Goal: Task Accomplishment & Management: Use online tool/utility

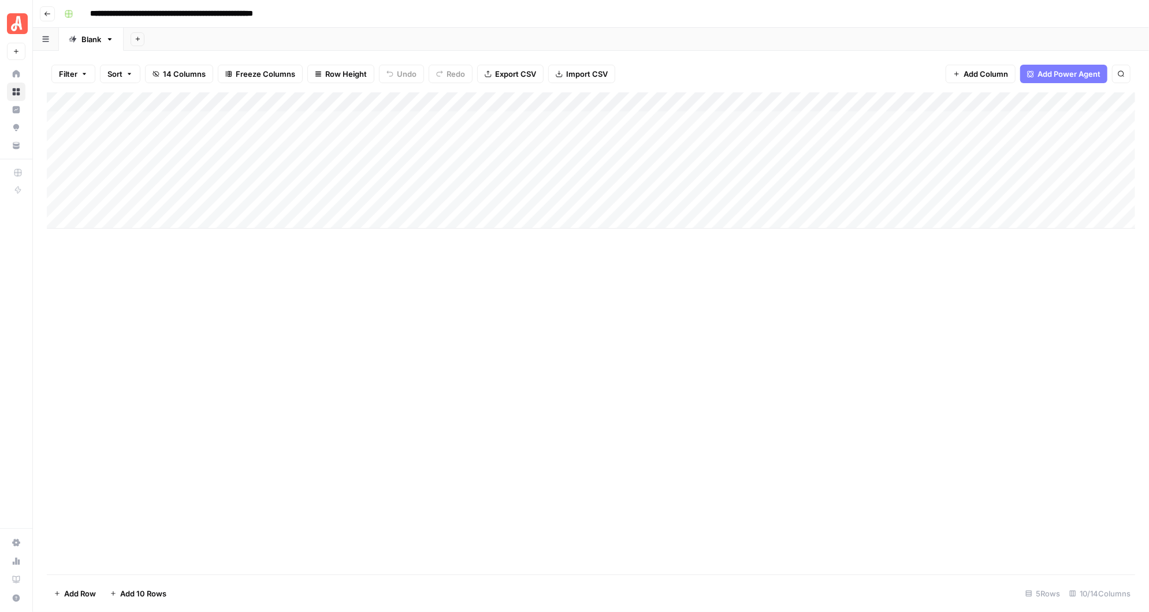
click at [485, 99] on div "Add Column" at bounding box center [591, 160] width 1088 height 136
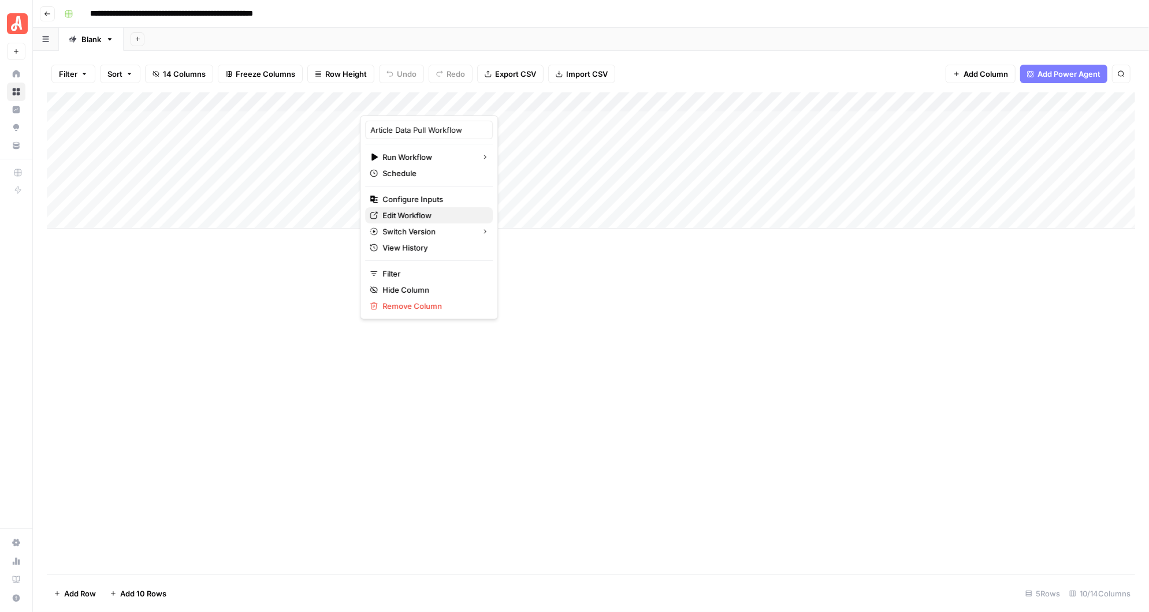
click at [423, 214] on span "Edit Workflow" at bounding box center [432, 216] width 101 height 12
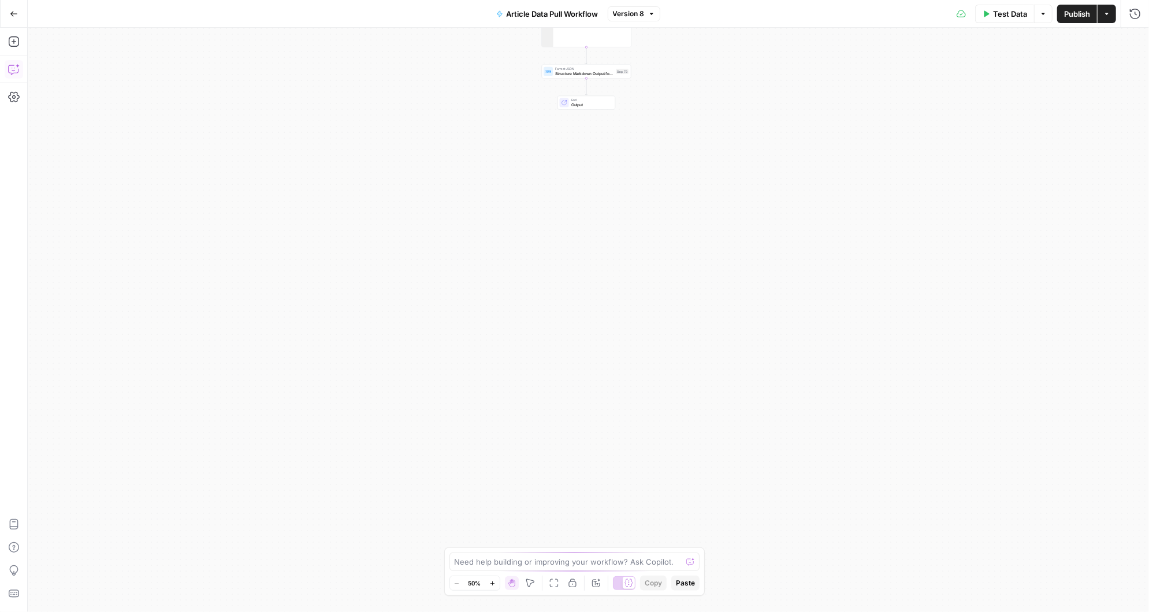
click at [14, 71] on icon "button" at bounding box center [14, 70] width 12 height 12
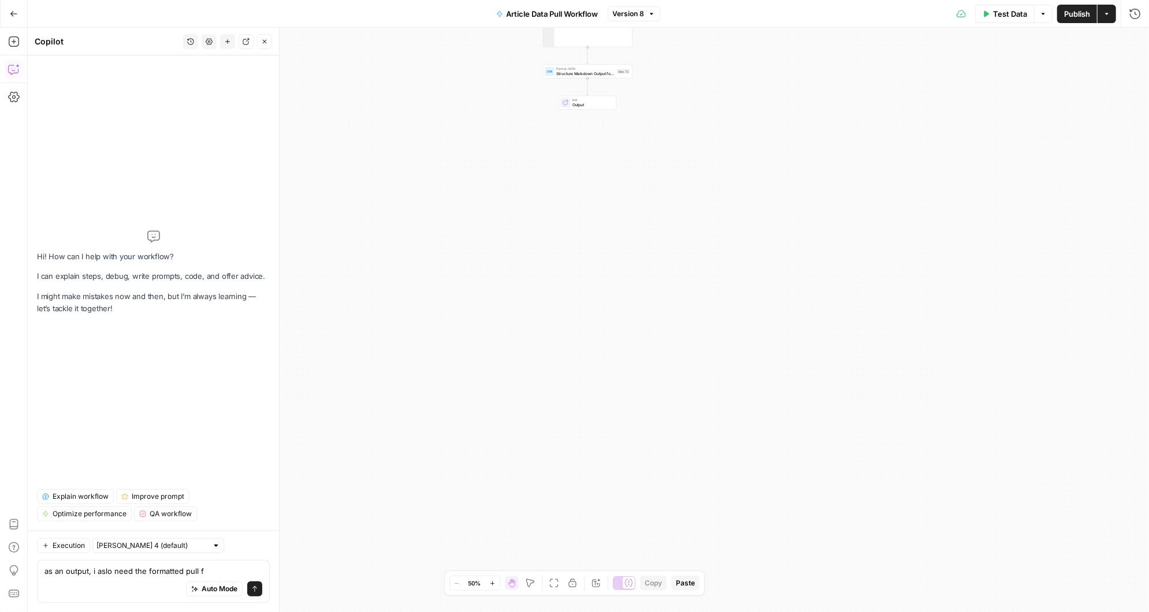
click at [718, 86] on div "Workflow Input Settings Inputs Run Code · Python Fetch Contentful Entry with Py…" at bounding box center [588, 320] width 1121 height 584
click at [208, 569] on textarea "as an output, i aslo need the formatted pull f" at bounding box center [153, 571] width 218 height 12
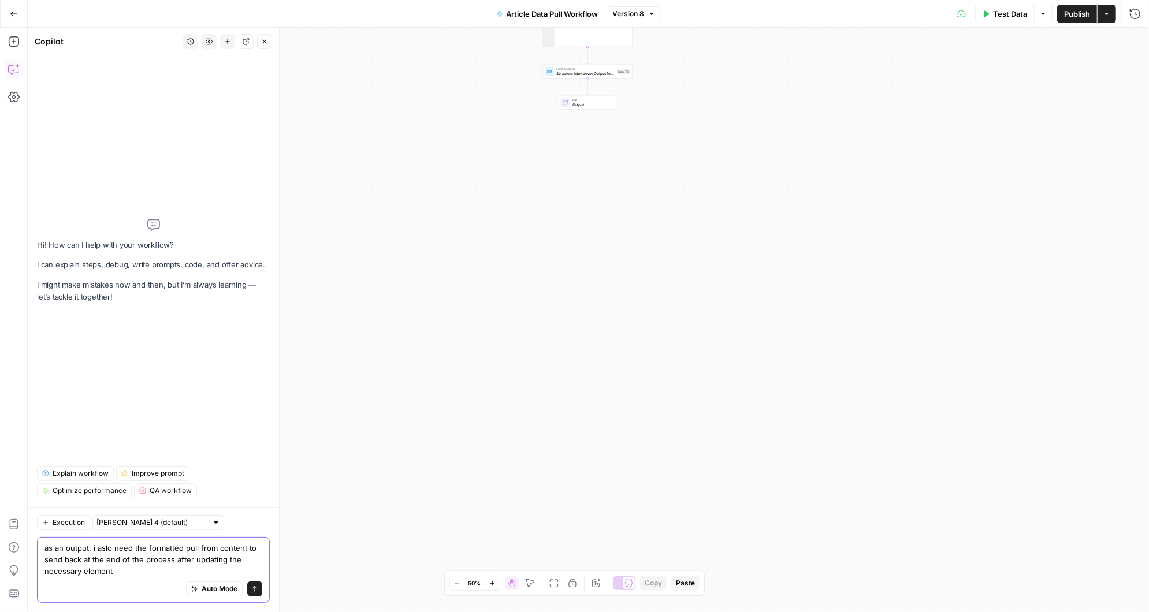
type textarea "as an output, i aslo need the formatted pull from content to send back at the e…"
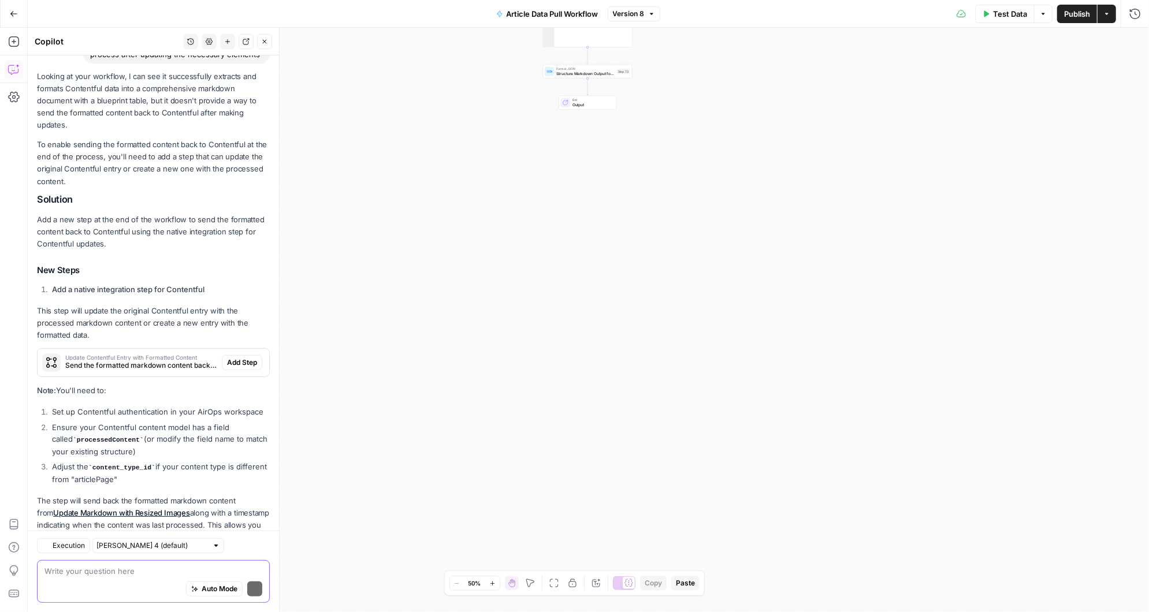
scroll to position [151, 0]
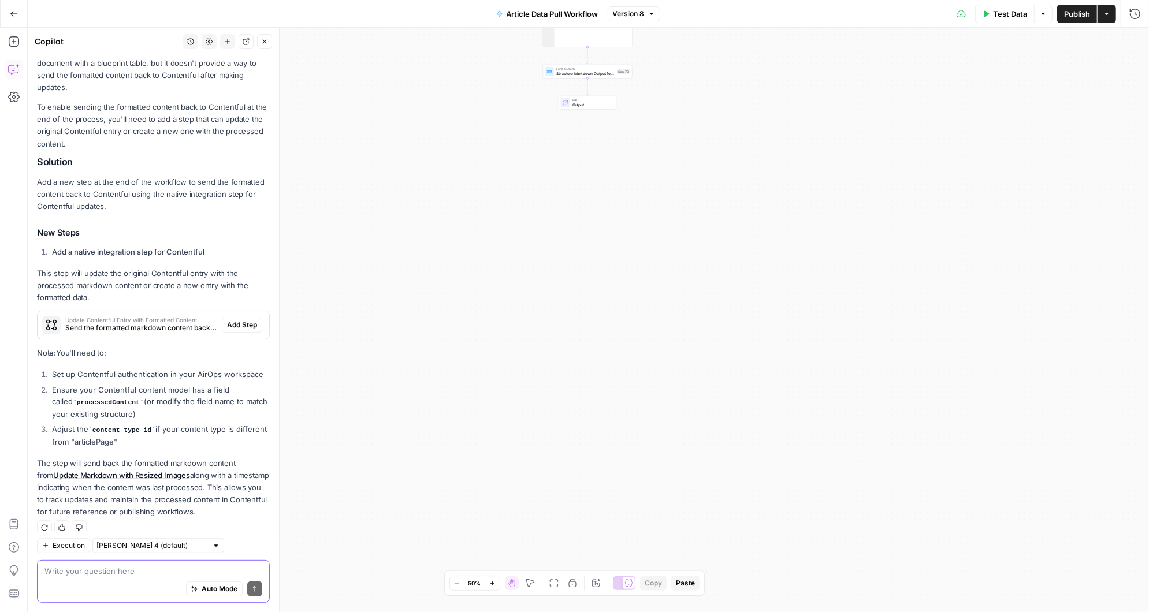
click at [115, 571] on textarea at bounding box center [153, 571] width 218 height 12
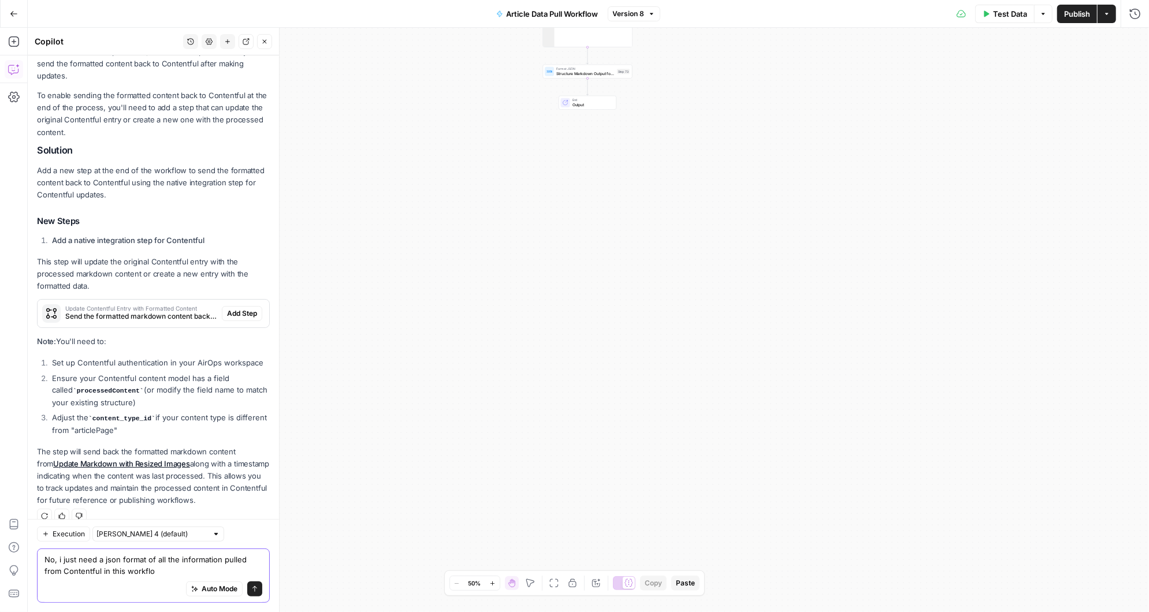
type textarea "No, i just need a json format of all the information pulled from Contentful in …"
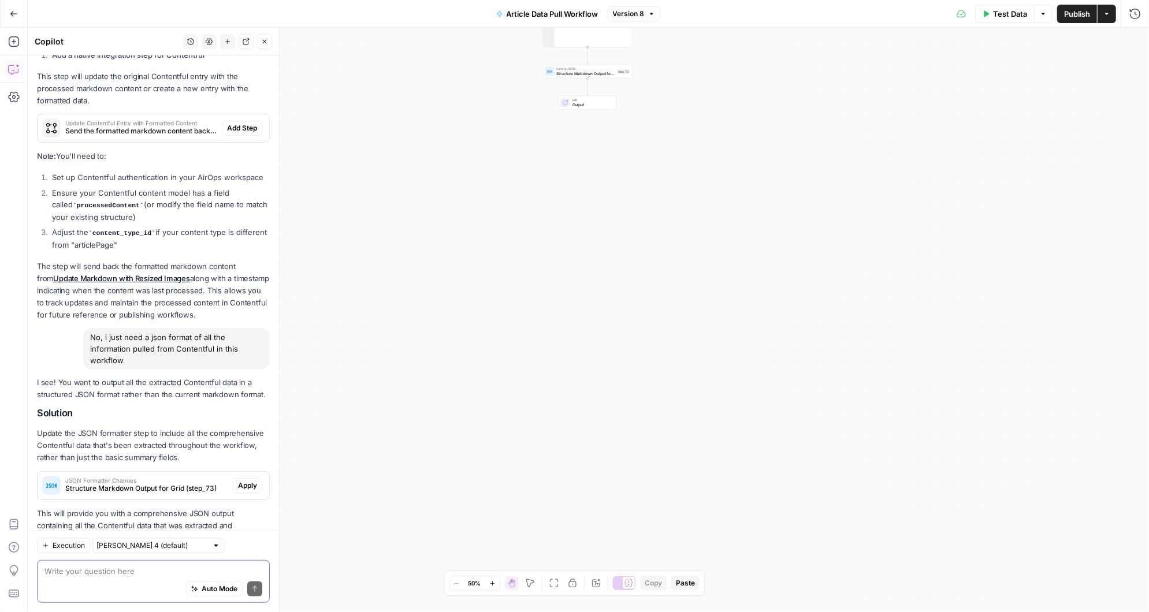
scroll to position [386, 0]
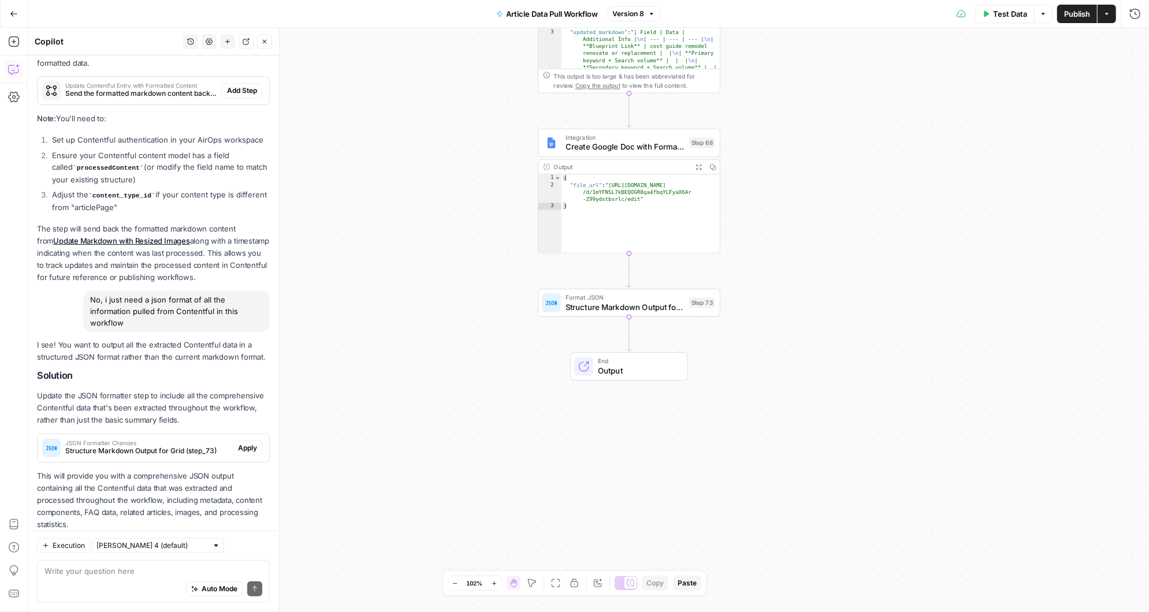
drag, startPoint x: 673, startPoint y: 345, endPoint x: 403, endPoint y: 303, distance: 273.0
click at [403, 303] on div "Workflow Input Settings Inputs Run Code · Python Fetch Contentful Entry with Py…" at bounding box center [588, 320] width 1121 height 584
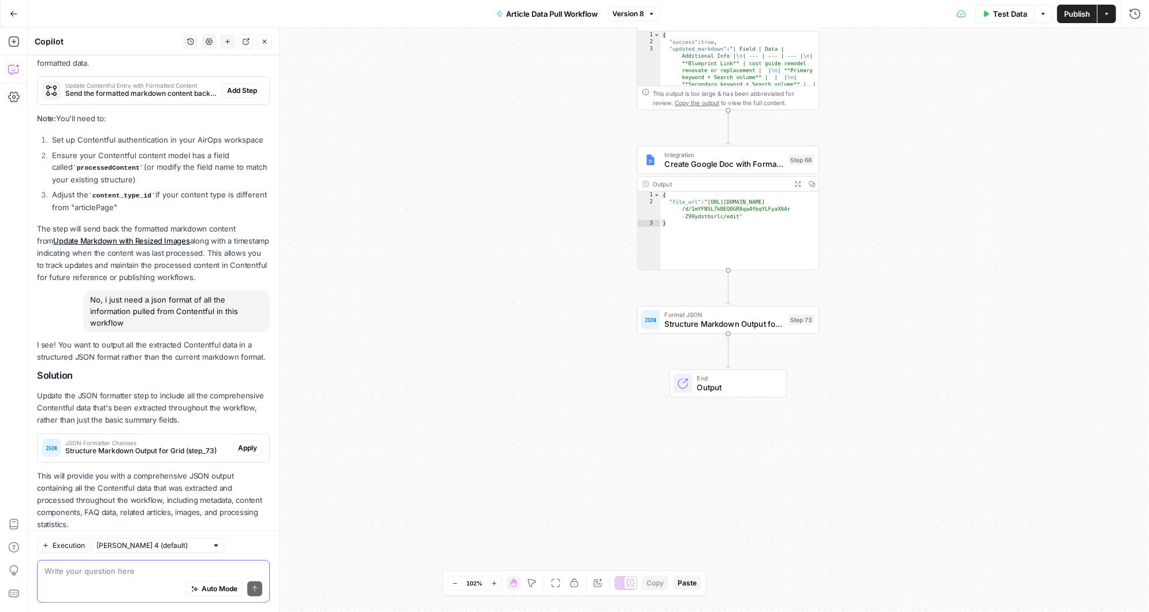
click at [114, 573] on textarea at bounding box center [153, 571] width 218 height 12
type textarea "is that in addition to the other outputs"
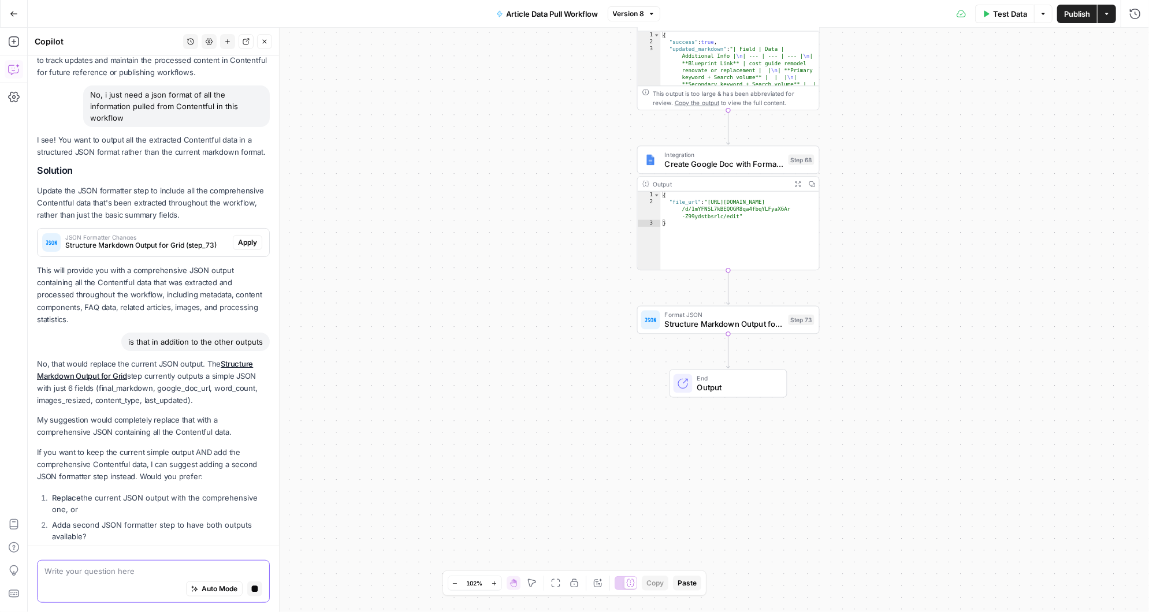
scroll to position [624, 0]
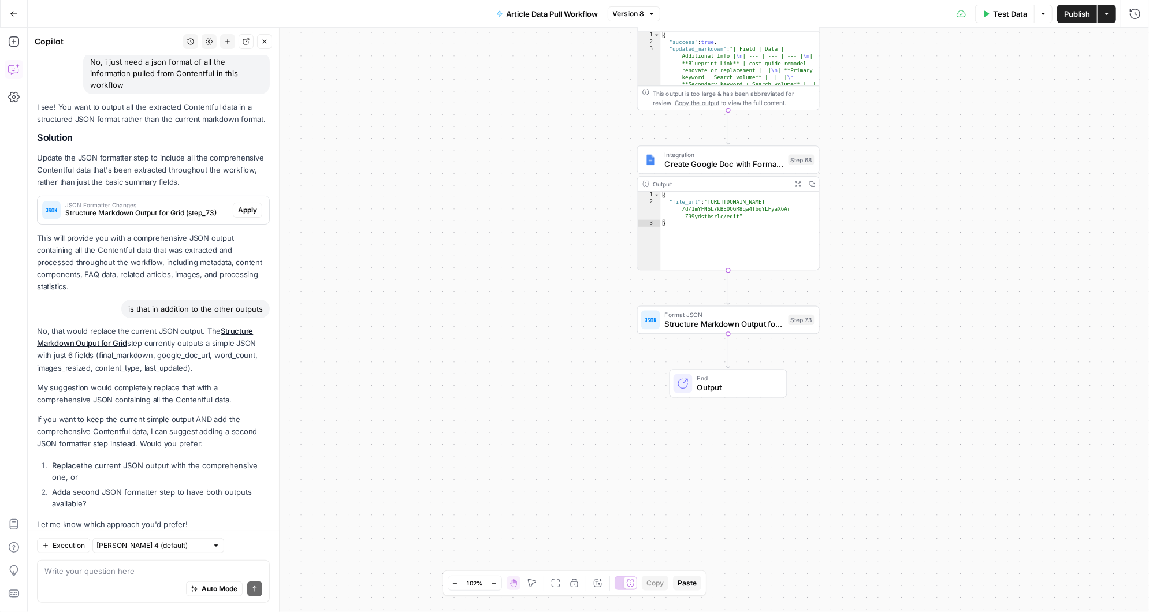
click at [79, 582] on div "Auto Mode Send" at bounding box center [153, 589] width 218 height 25
type textarea "2"
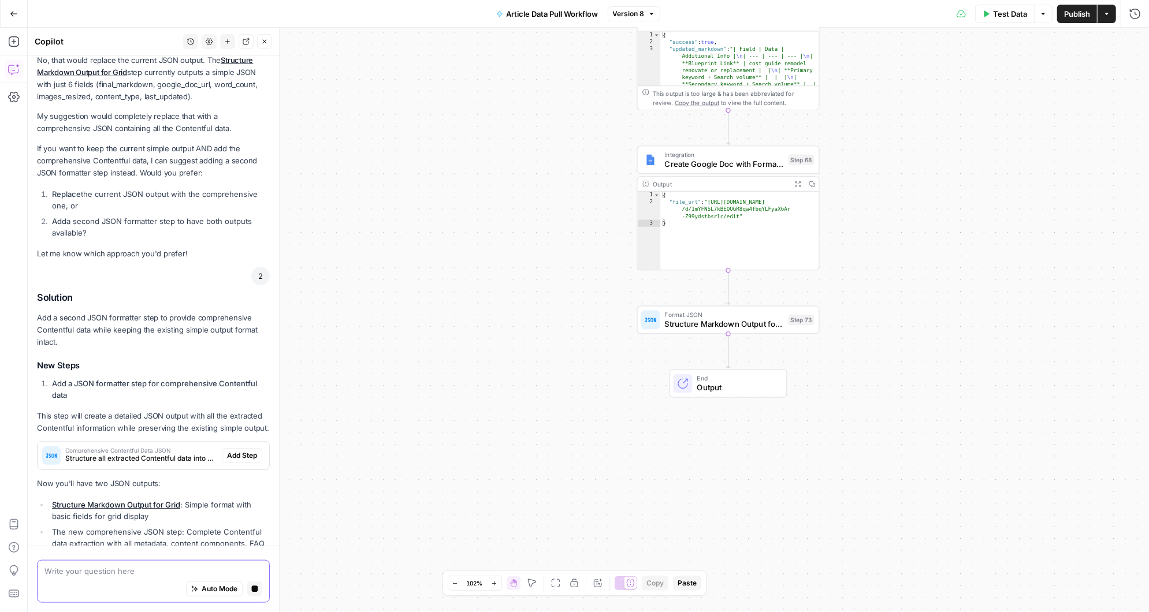
scroll to position [932, 0]
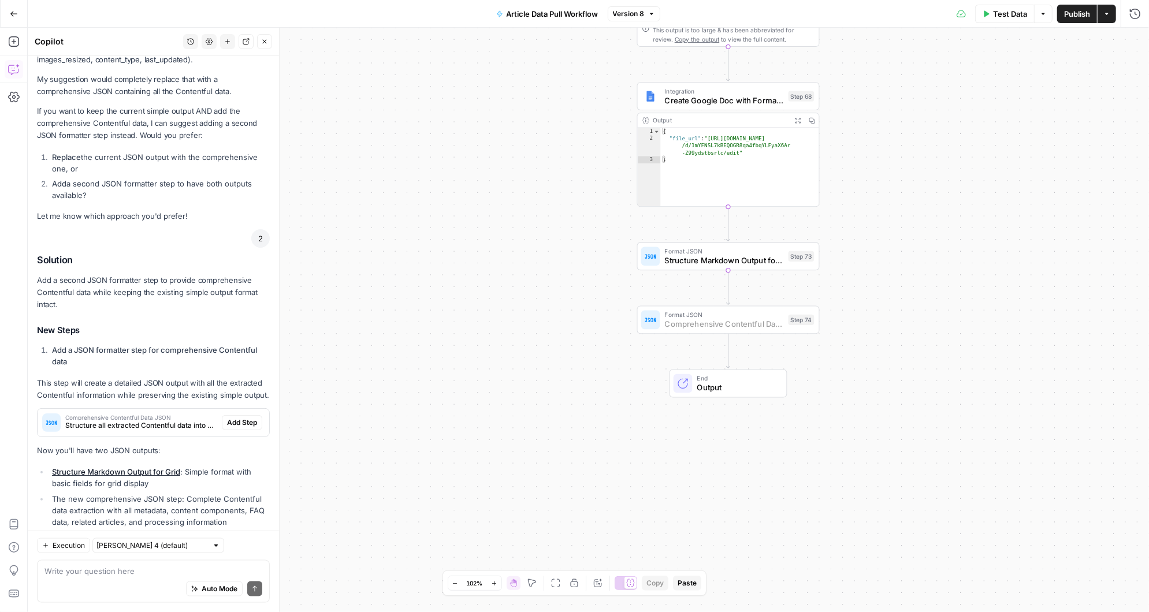
click at [241, 418] on span "Add Step" at bounding box center [242, 423] width 30 height 10
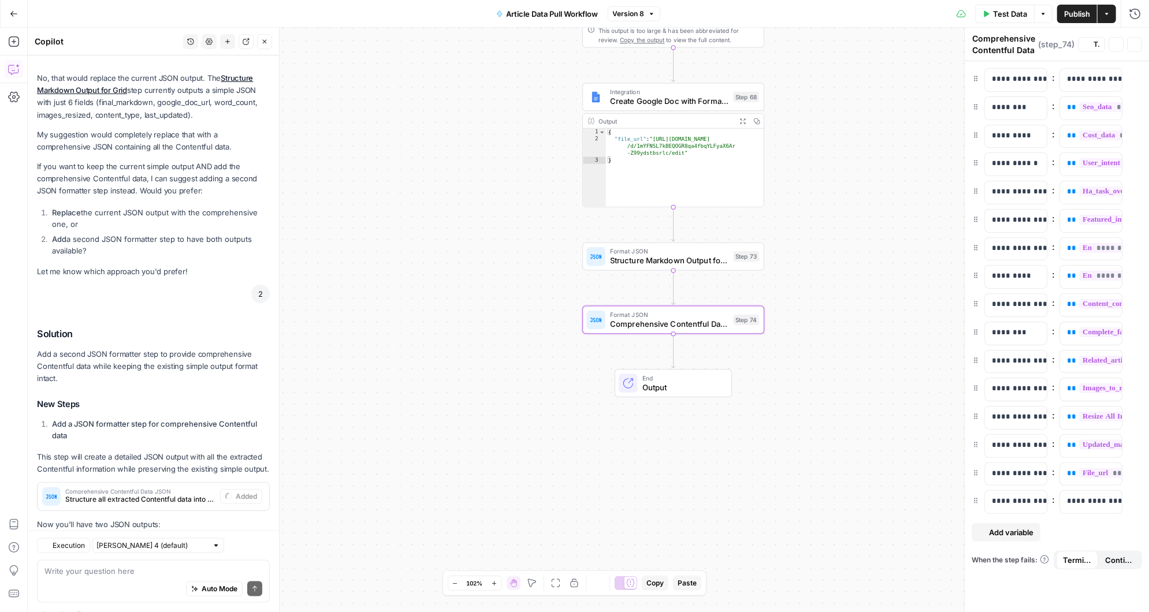
scroll to position [1006, 0]
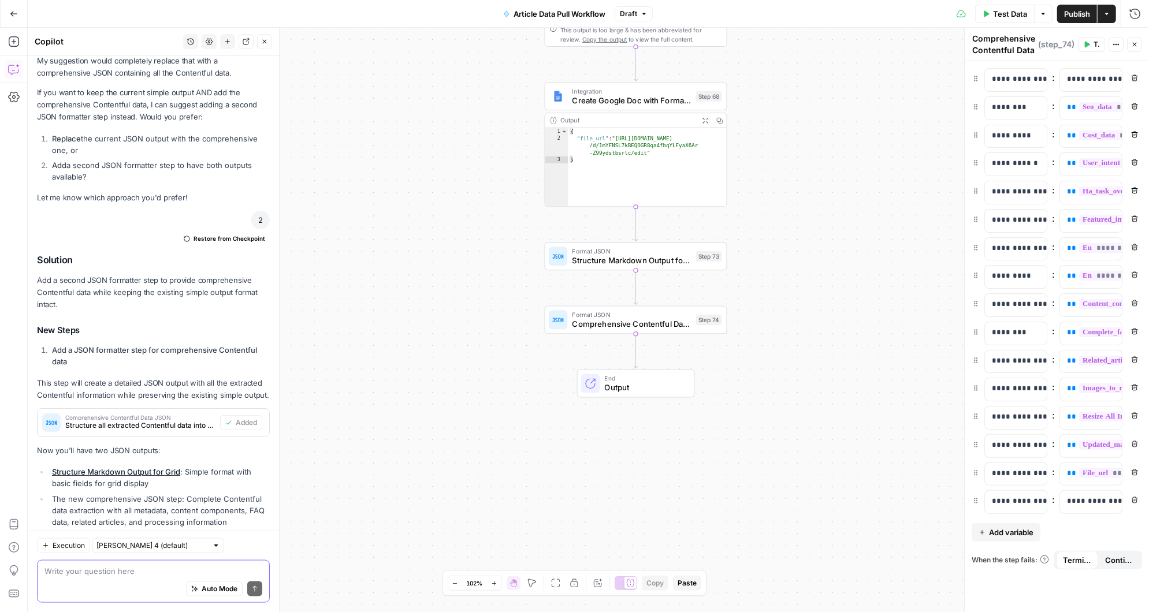
click at [99, 574] on textarea at bounding box center [153, 571] width 218 height 12
type textarea "a"
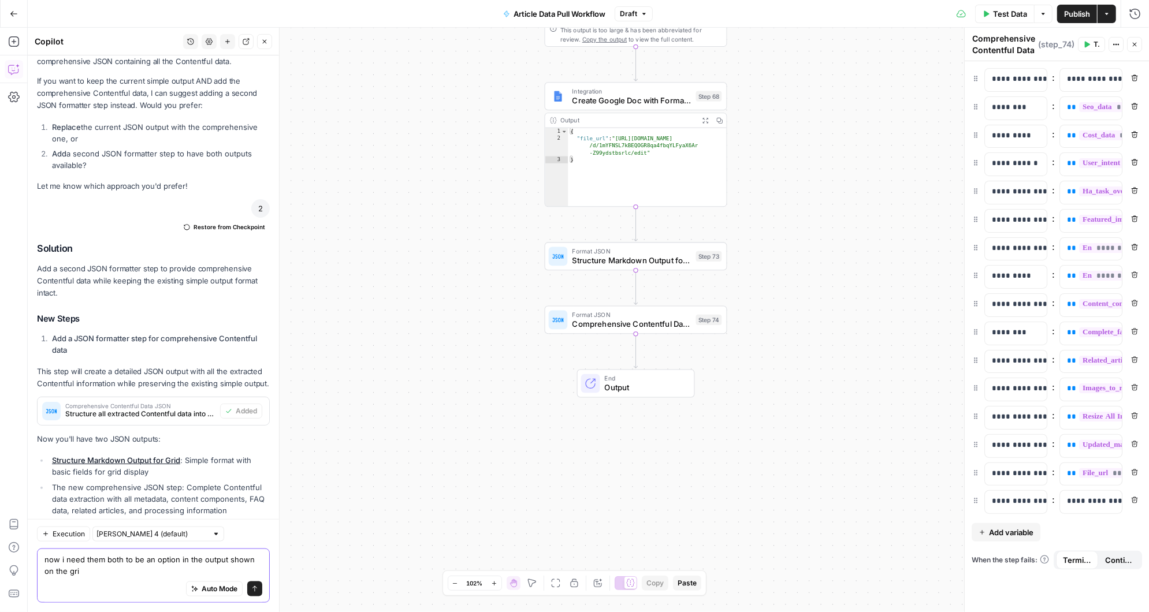
type textarea "now i need them both to be an option in the output shown on the grid"
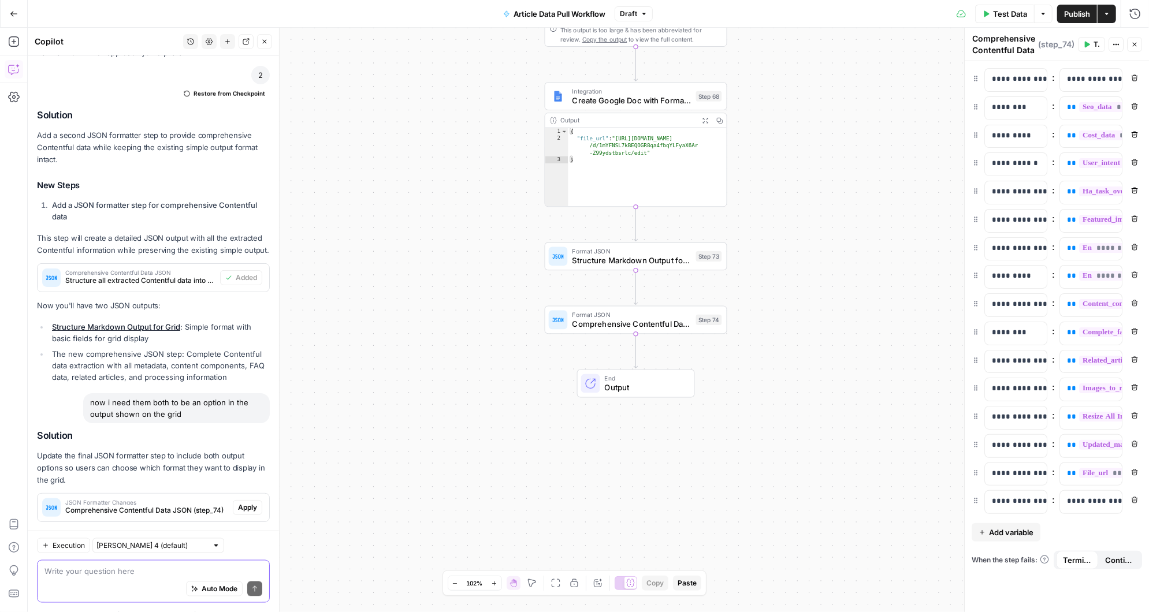
scroll to position [1266, 0]
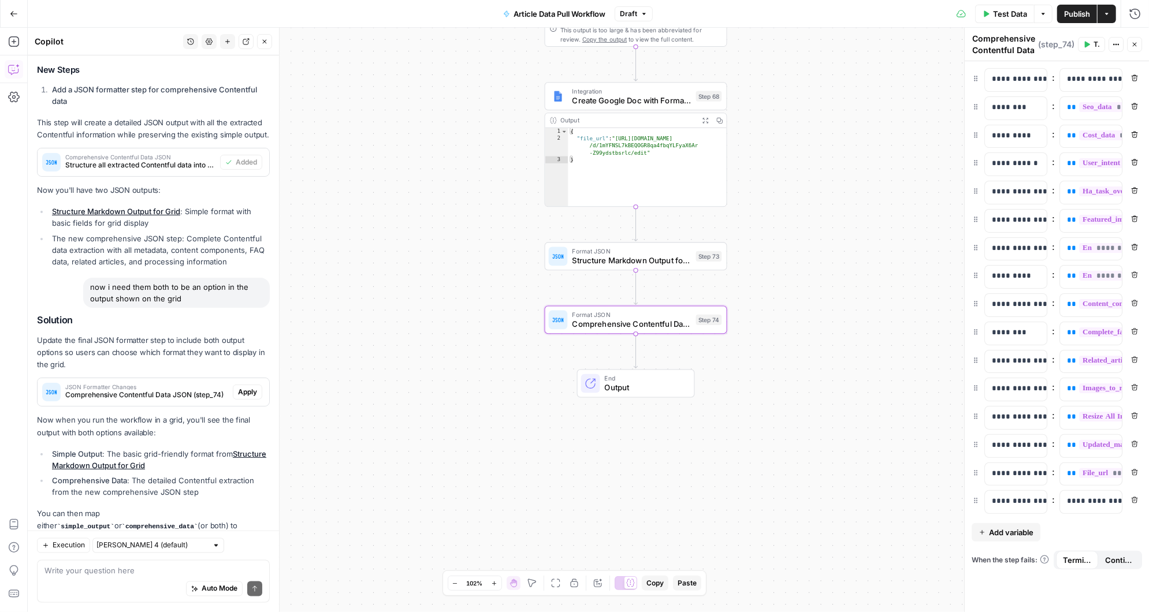
click at [249, 387] on span "Apply" at bounding box center [247, 392] width 19 height 10
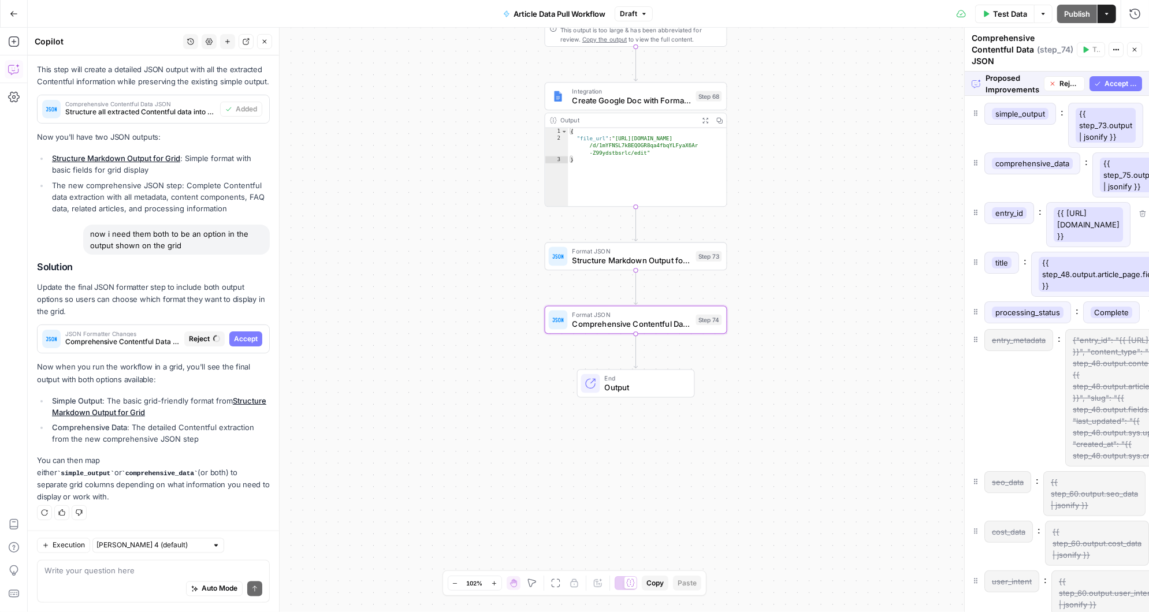
scroll to position [1193, 0]
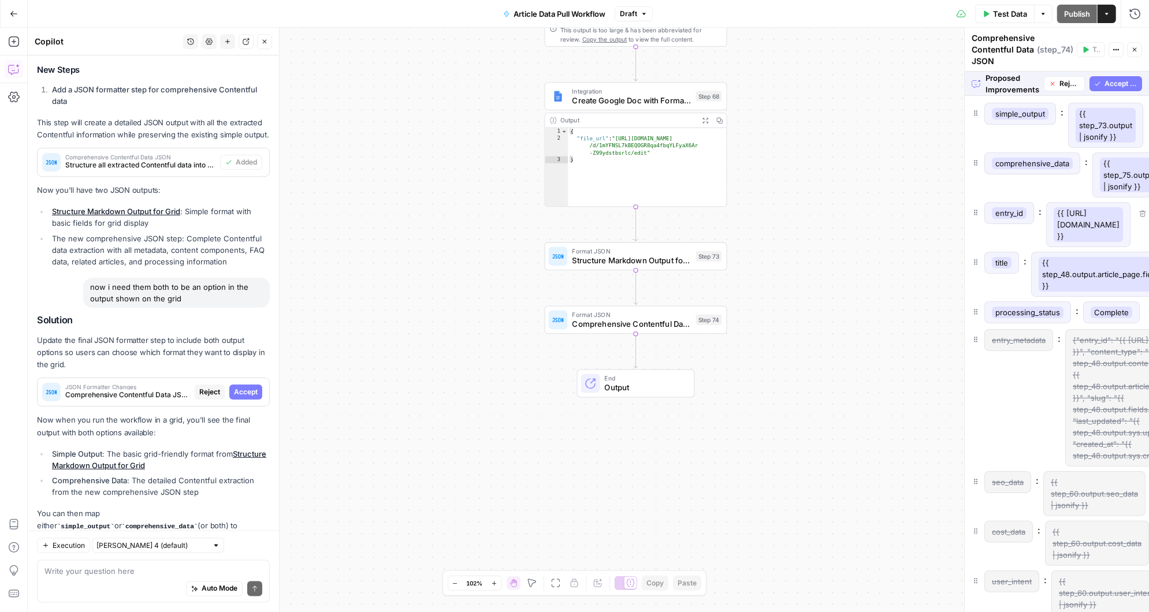
click at [1120, 80] on span "Accept All" at bounding box center [1120, 84] width 33 height 10
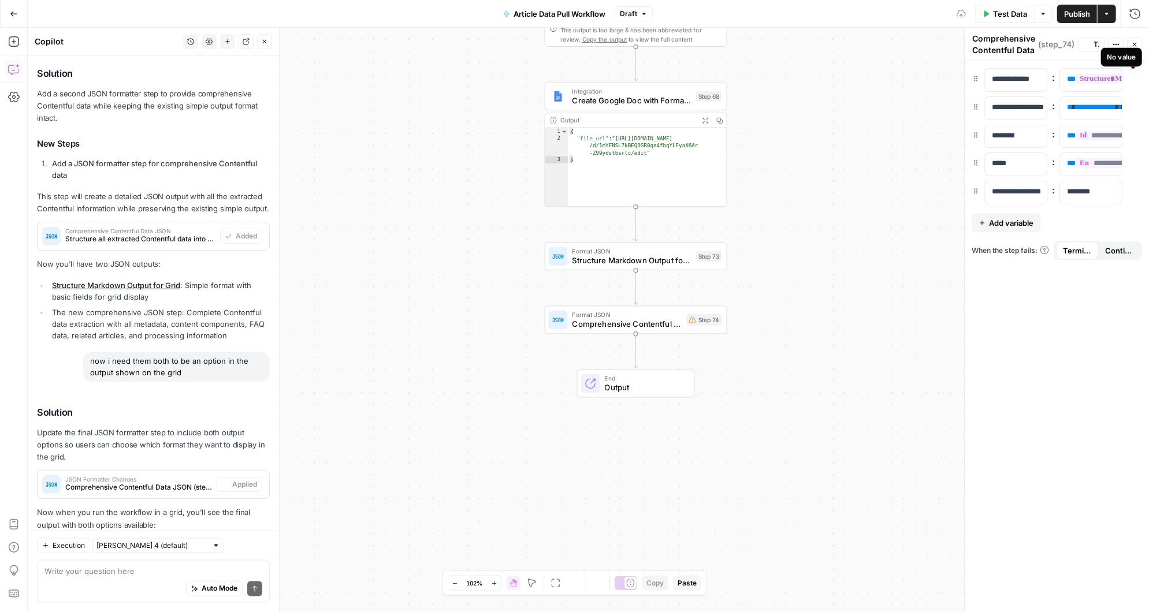
scroll to position [1285, 0]
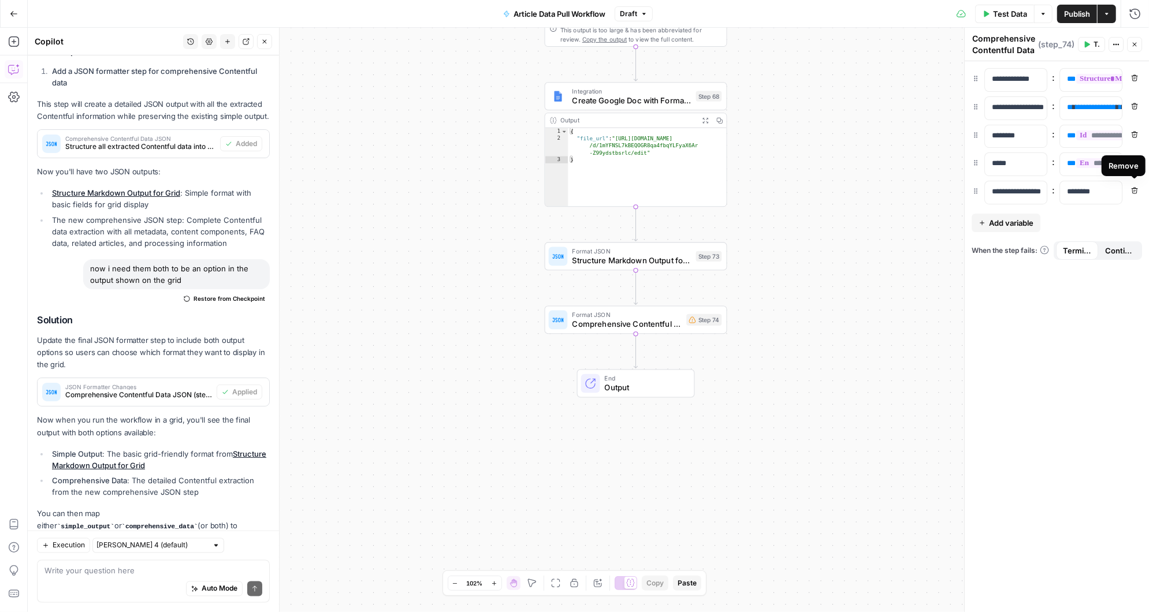
click at [1135, 189] on icon "button" at bounding box center [1134, 190] width 7 height 7
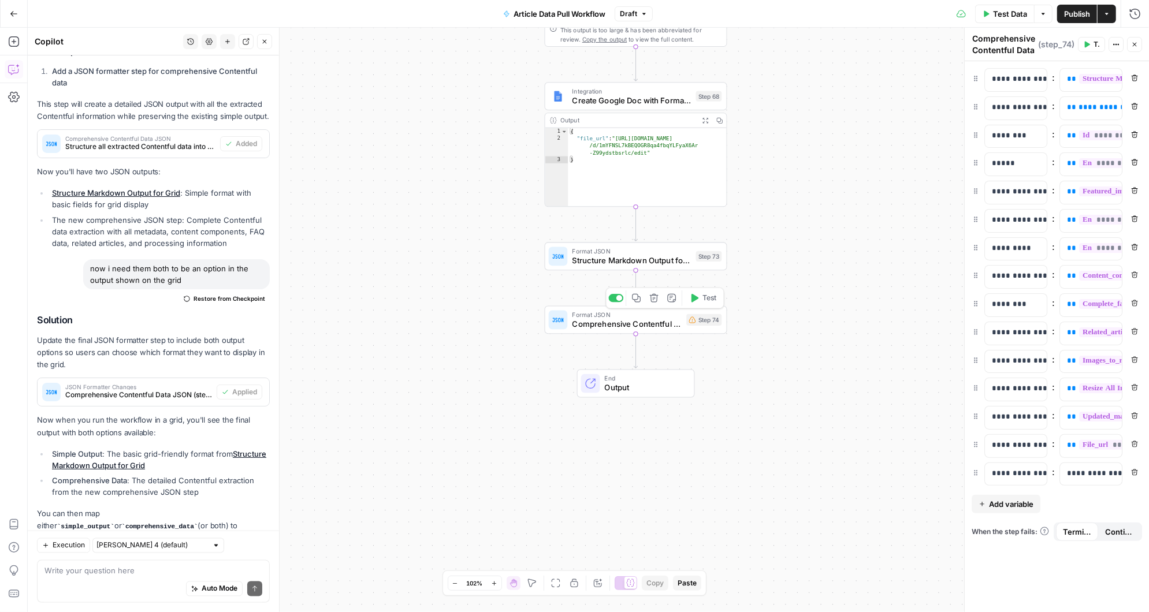
click at [655, 325] on span "Comprehensive Contentful Data JSON" at bounding box center [627, 324] width 110 height 12
click at [1073, 487] on div "**********" at bounding box center [1056, 336] width 184 height 551
click at [1081, 471] on p "**********" at bounding box center [1091, 474] width 49 height 12
click at [1072, 497] on div "**********" at bounding box center [1056, 336] width 184 height 551
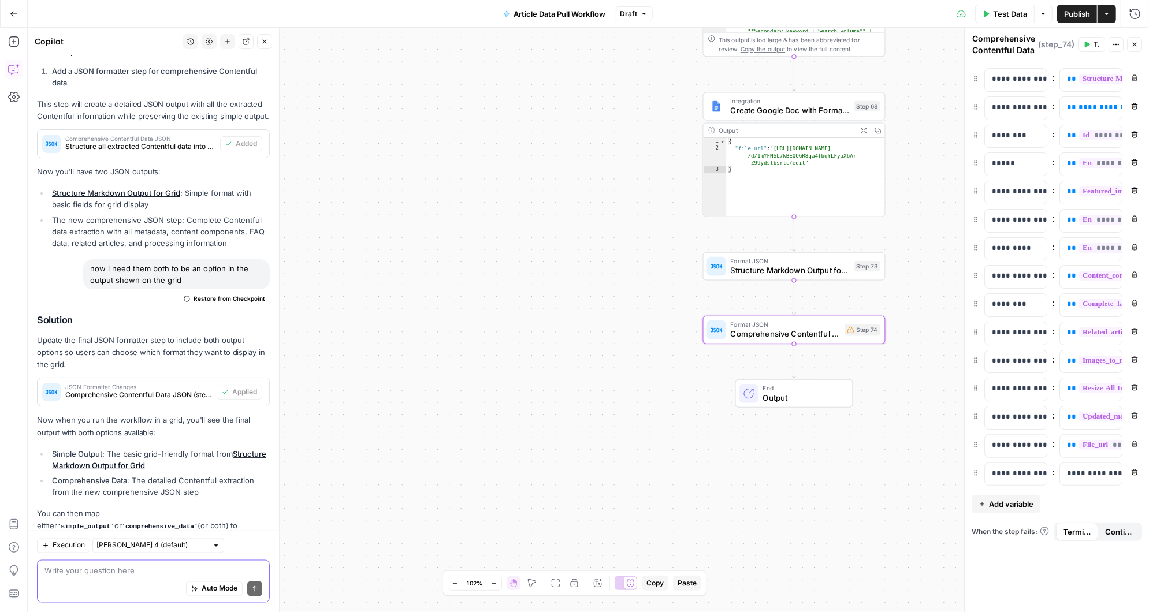
click at [180, 570] on textarea at bounding box center [153, 571] width 218 height 12
click at [1014, 411] on p "**********" at bounding box center [996, 417] width 49 height 12
click at [165, 571] on textarea at bounding box center [153, 571] width 218 height 12
click at [80, 569] on textarea at bounding box center [153, 571] width 218 height 12
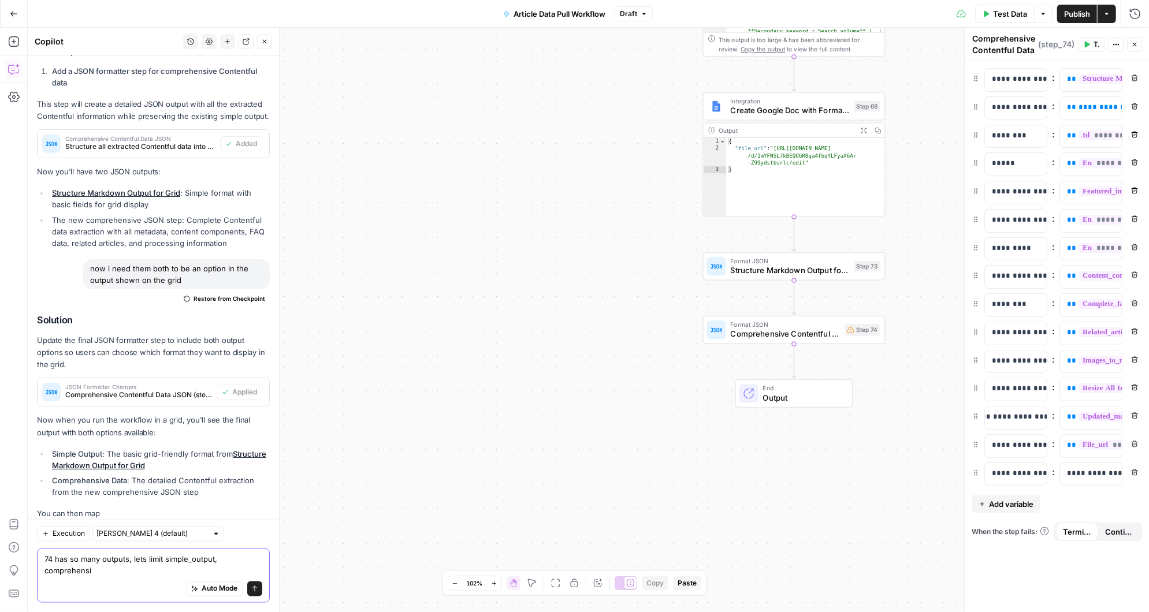
scroll to position [1296, 0]
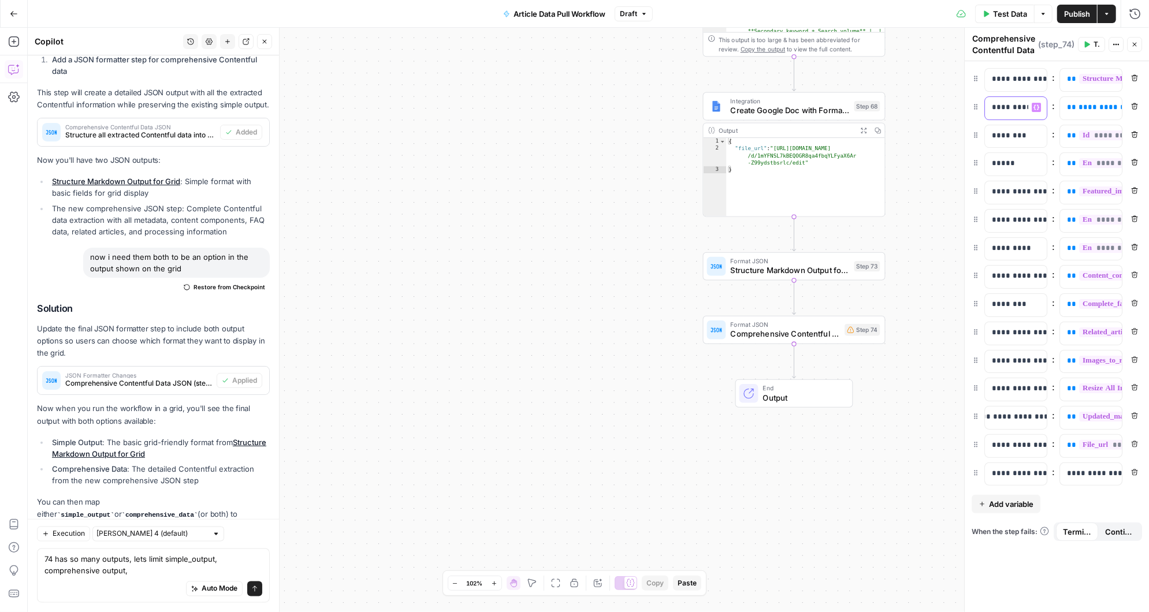
click at [1012, 105] on p "**********" at bounding box center [1016, 108] width 49 height 12
drag, startPoint x: 124, startPoint y: 571, endPoint x: 44, endPoint y: 572, distance: 79.7
click at [44, 572] on textarea "74 has so many outputs, lets limit simple_output, comprehensive output," at bounding box center [153, 565] width 218 height 23
paste textarea "_data"
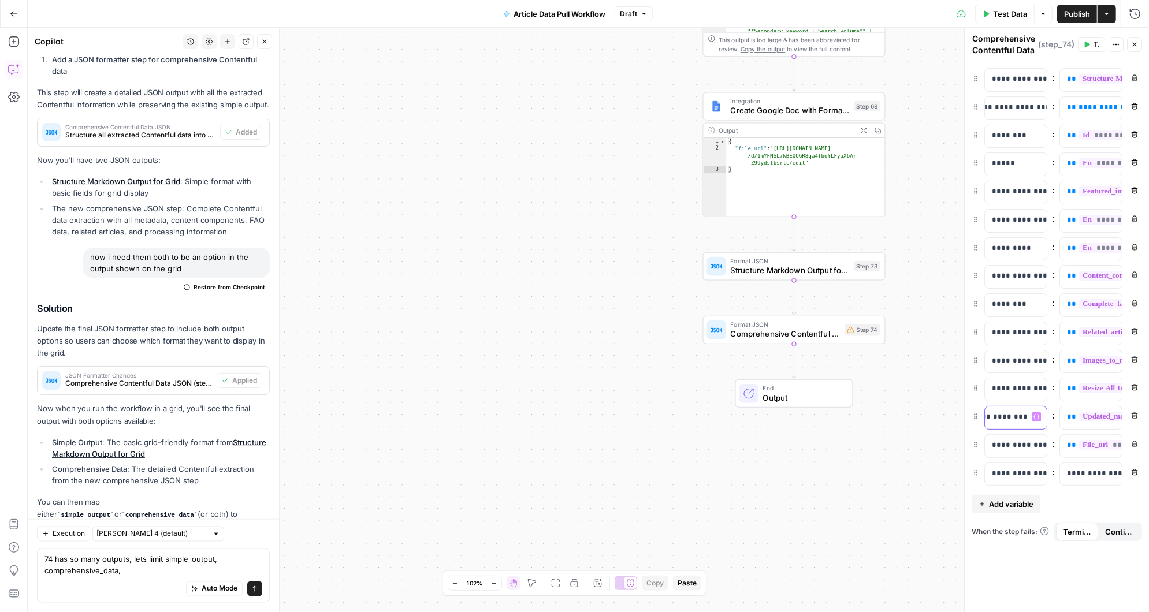
click at [1014, 412] on p "**********" at bounding box center [996, 417] width 49 height 12
click at [159, 574] on textarea "74 has so many outputs, lets limit simple_output, comprehensive_data," at bounding box center [153, 565] width 218 height 23
paste textarea "formatted_markdown"
click at [1009, 442] on p "**********" at bounding box center [1016, 445] width 49 height 12
click at [208, 574] on textarea "74 has so many outputs, lets limit simple_output, comprehensive_data, formatted…" at bounding box center [153, 565] width 218 height 23
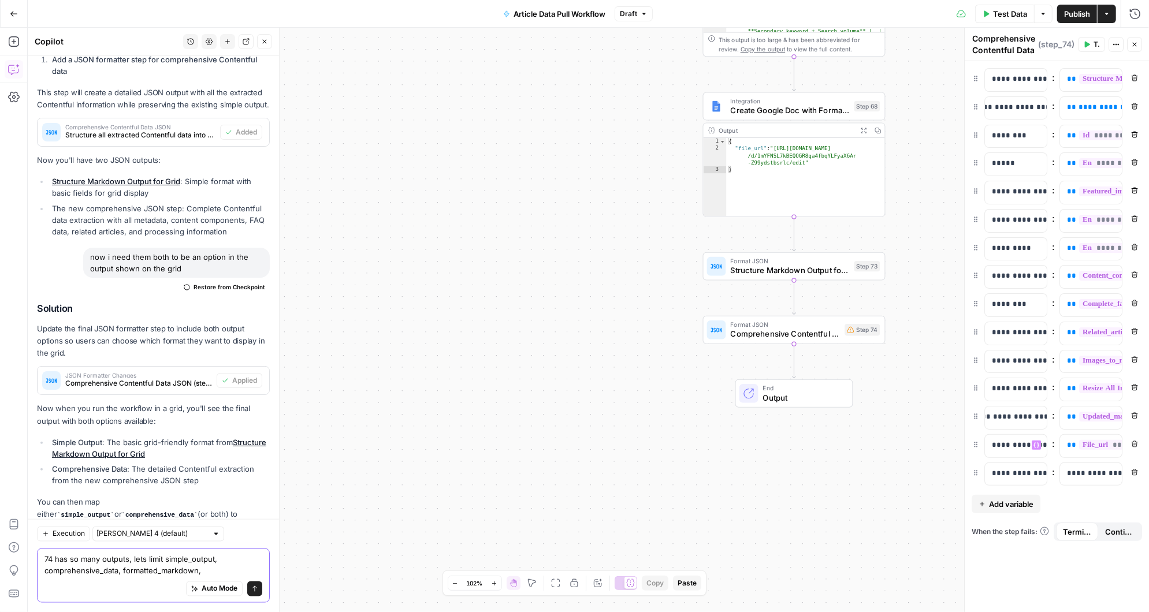
paste textarea "google_doc_url"
type textarea "74 has so many outputs, lets limit simple_output, comprehensive_data, formatted…"
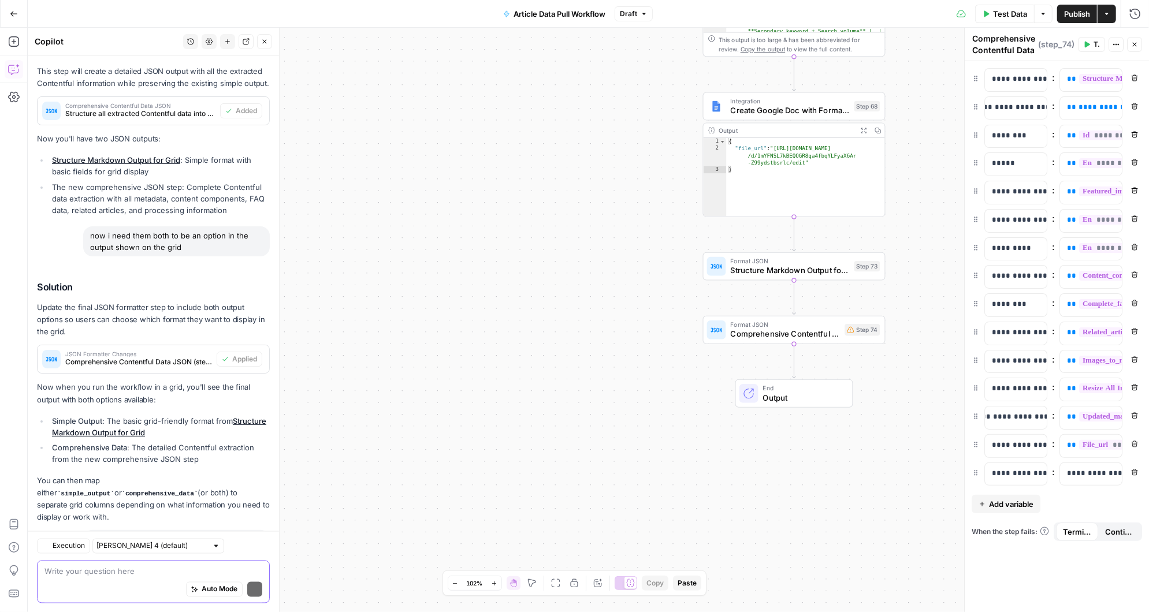
scroll to position [1452, 0]
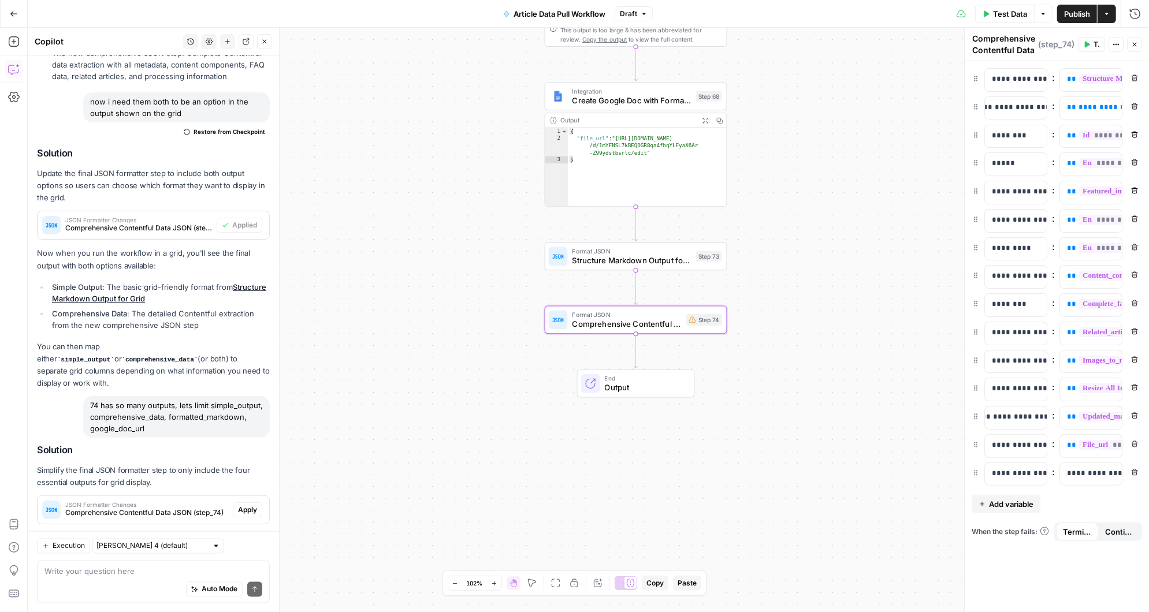
click at [249, 505] on span "Apply" at bounding box center [247, 510] width 19 height 10
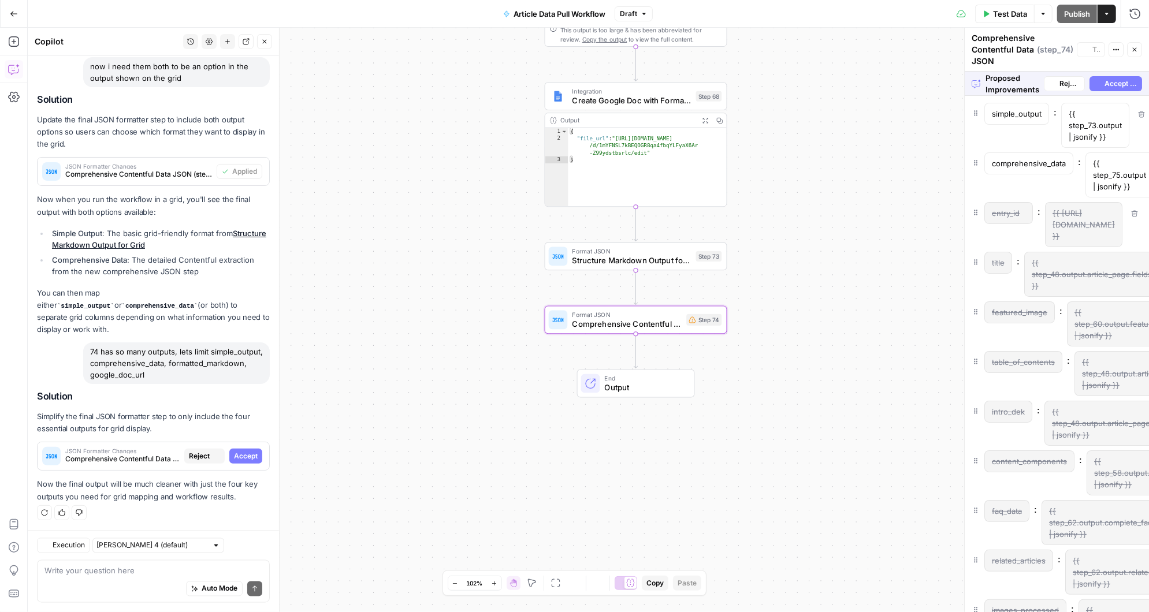
scroll to position [1359, 0]
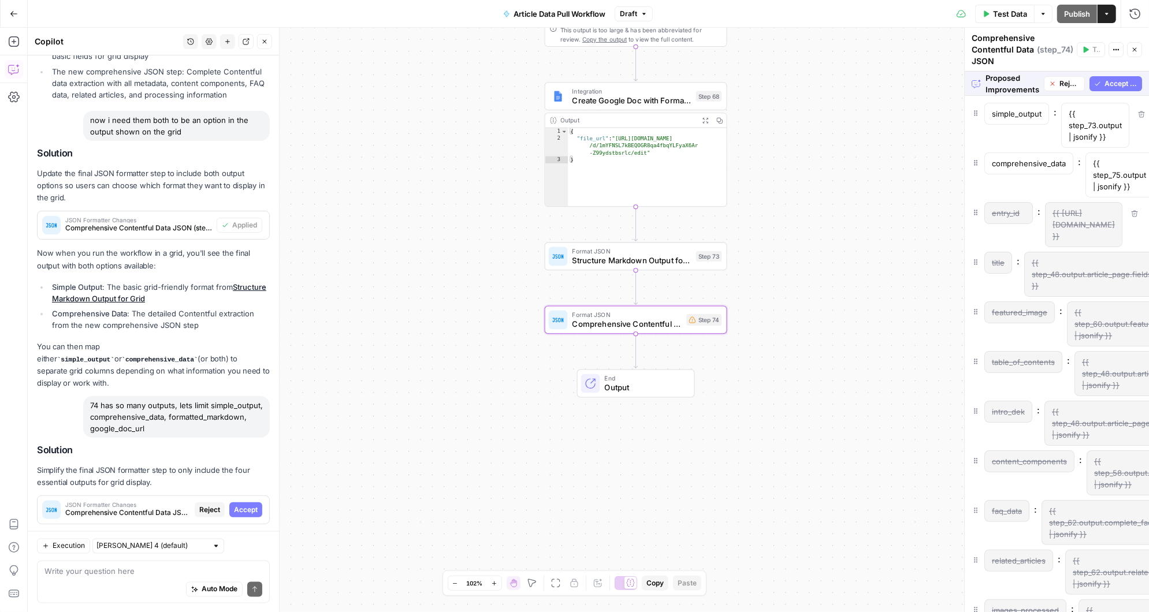
click at [249, 505] on span "Accept" at bounding box center [246, 510] width 24 height 10
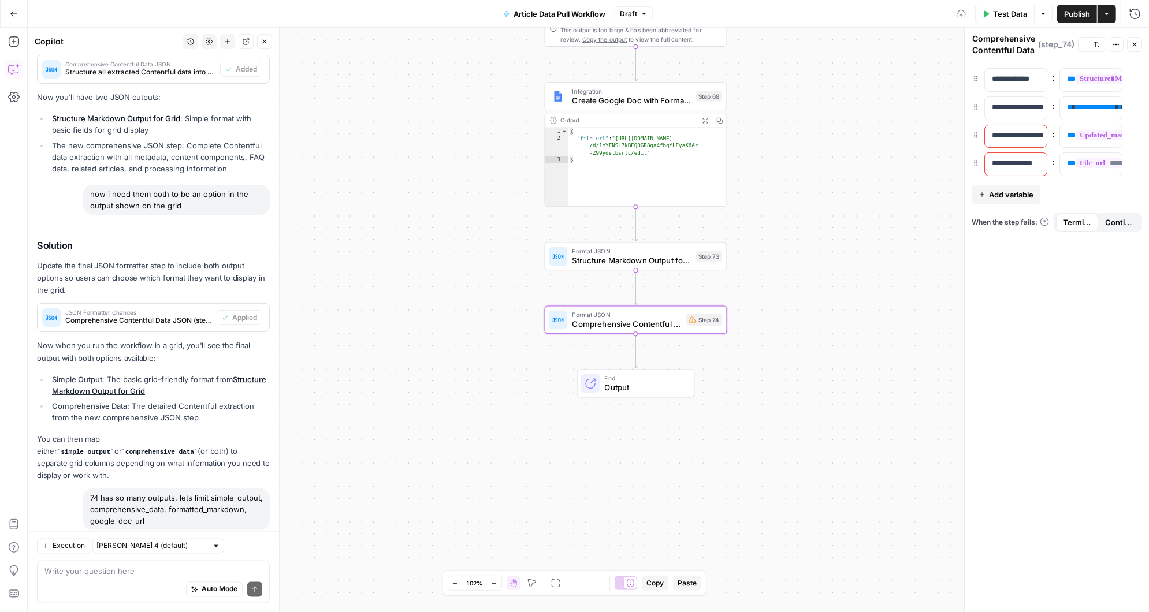
scroll to position [1470, 0]
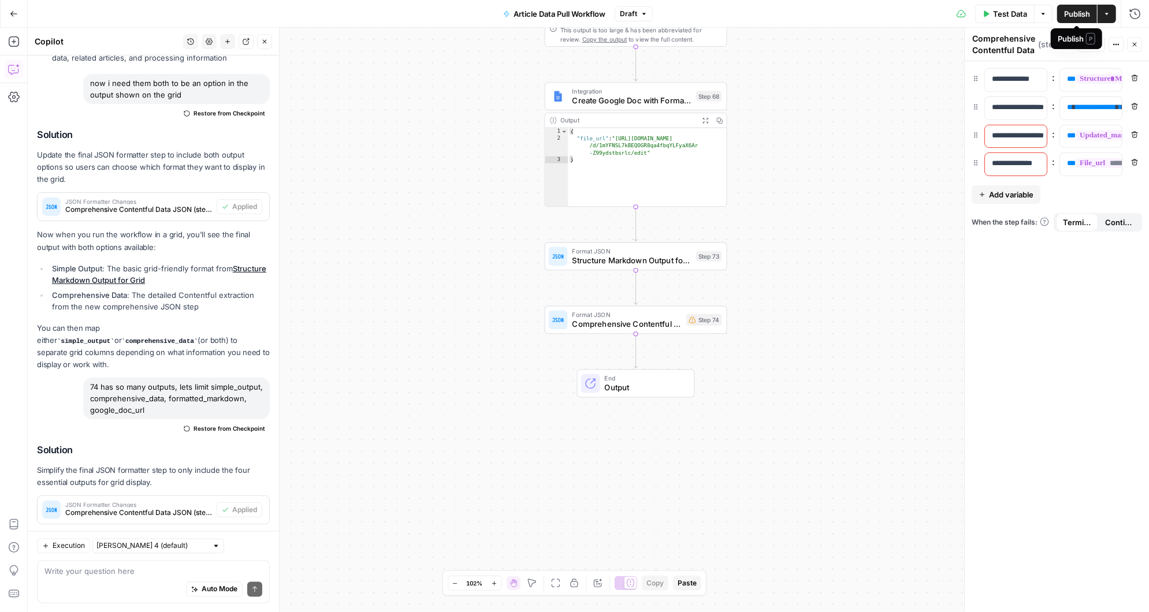
click at [1068, 12] on span "Publish" at bounding box center [1077, 14] width 26 height 12
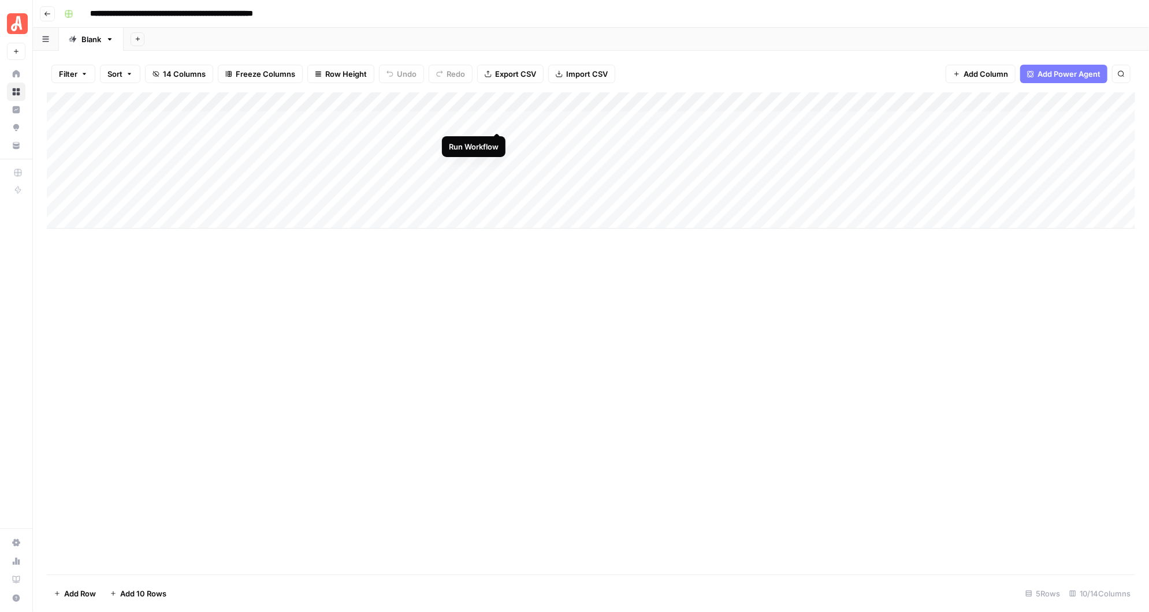
click at [497, 119] on div "Add Column" at bounding box center [591, 160] width 1088 height 136
